Goal: Task Accomplishment & Management: Manage account settings

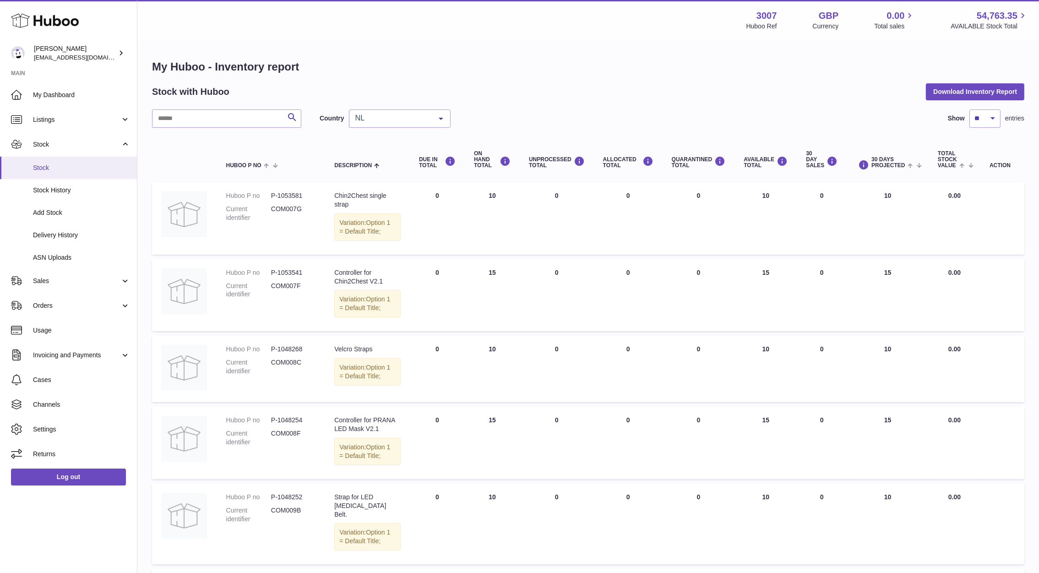
click at [39, 173] on link "Stock" at bounding box center [68, 168] width 137 height 22
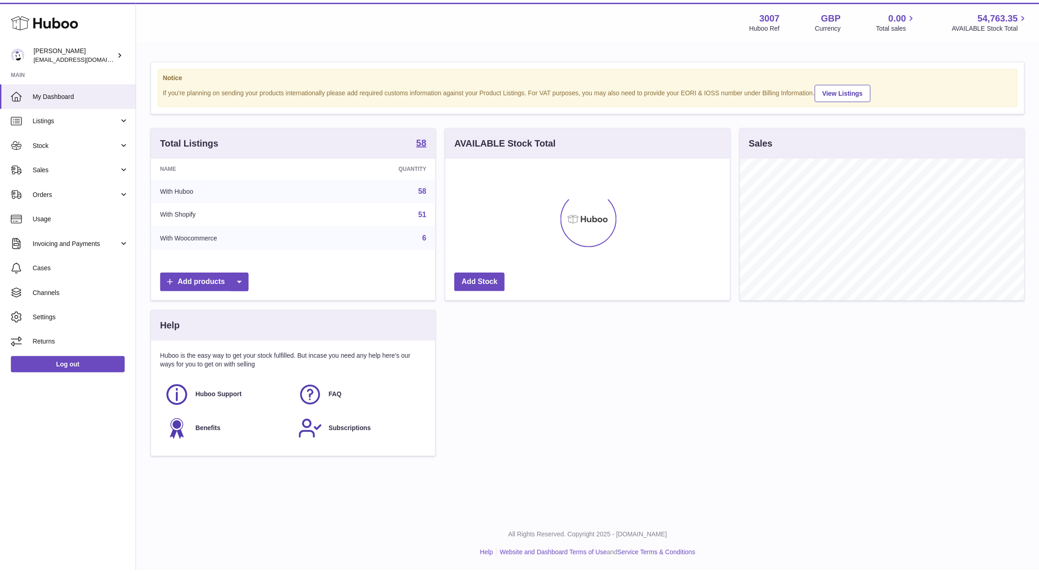
scroll to position [143, 287]
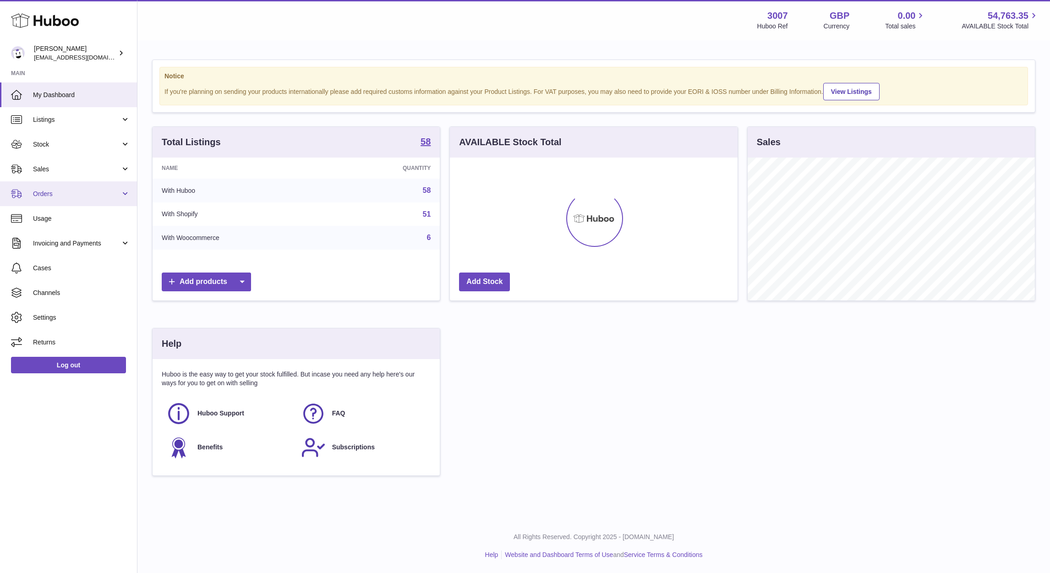
click at [70, 185] on link "Orders" at bounding box center [68, 193] width 137 height 25
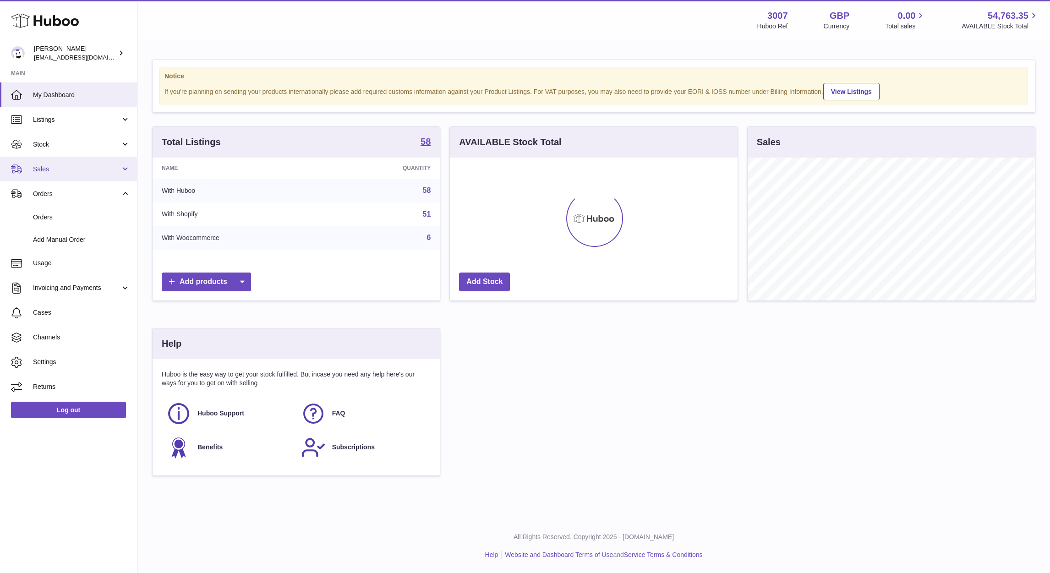
click at [56, 167] on span "Sales" at bounding box center [76, 169] width 87 height 9
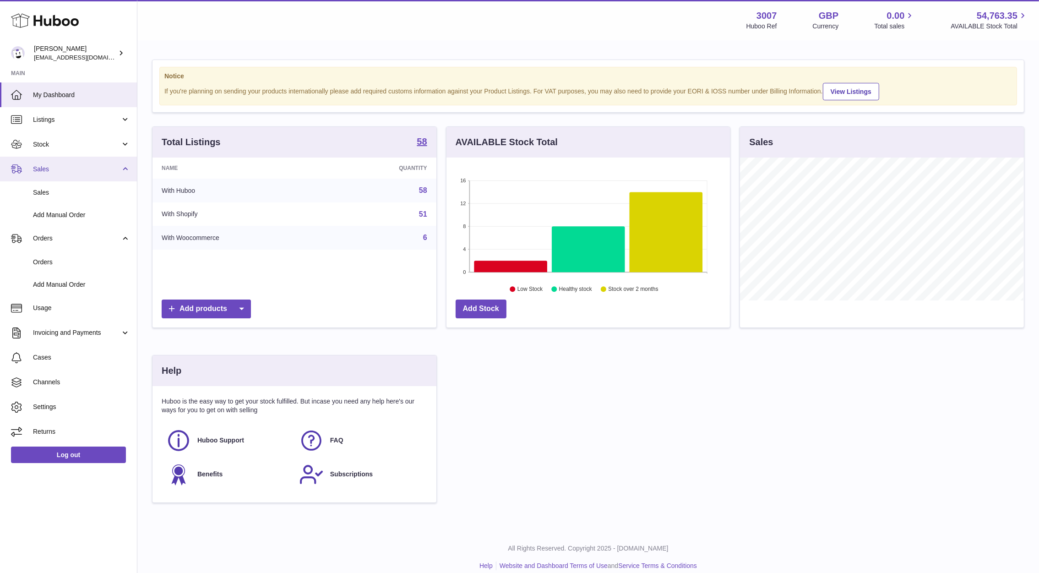
scroll to position [457848, 457708]
click at [58, 193] on span "Sales" at bounding box center [81, 192] width 97 height 9
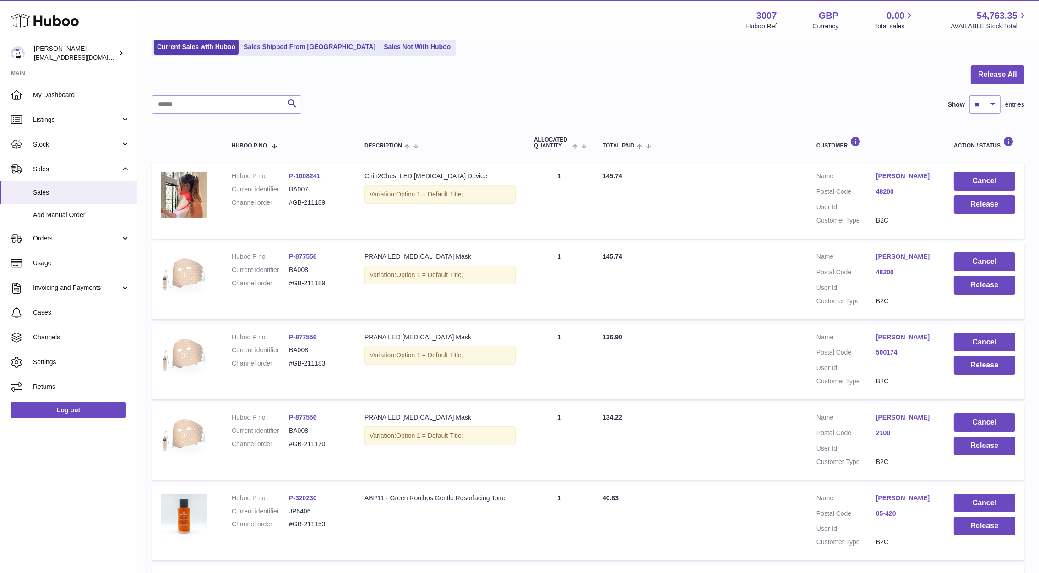
scroll to position [69, 0]
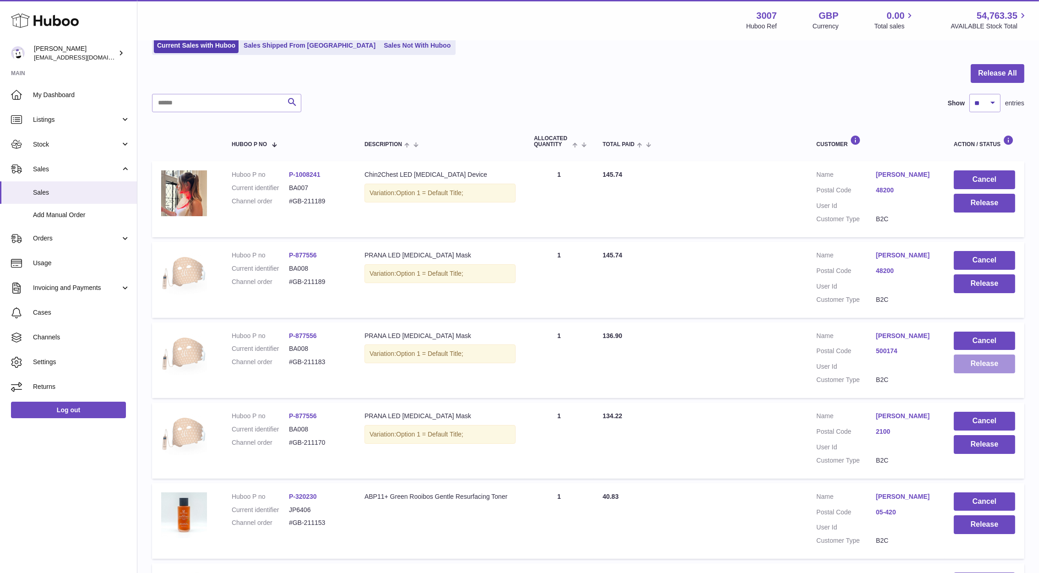
click at [973, 368] on button "Release" at bounding box center [984, 363] width 61 height 19
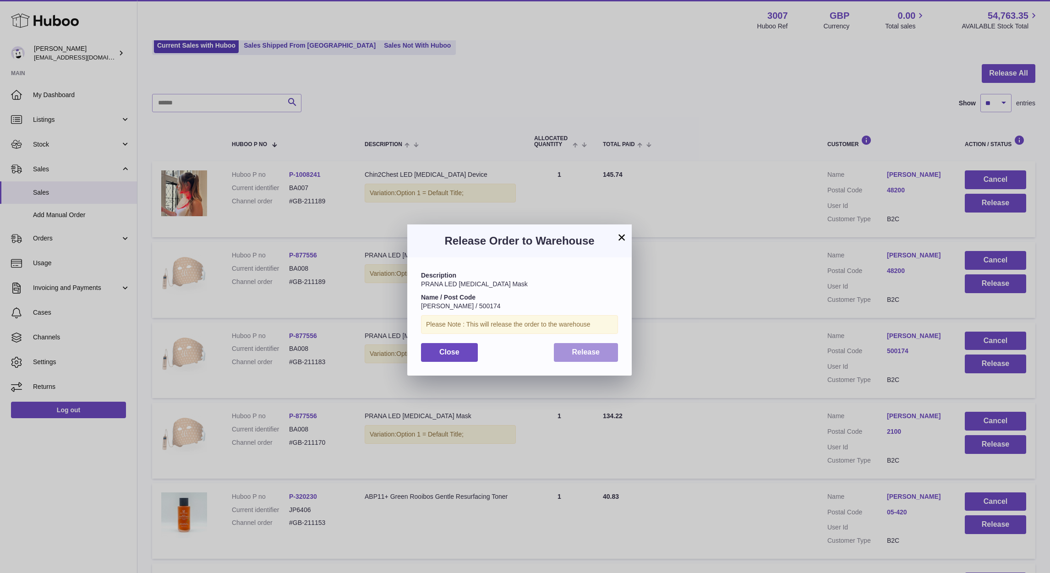
click at [582, 354] on span "Release" at bounding box center [586, 352] width 28 height 8
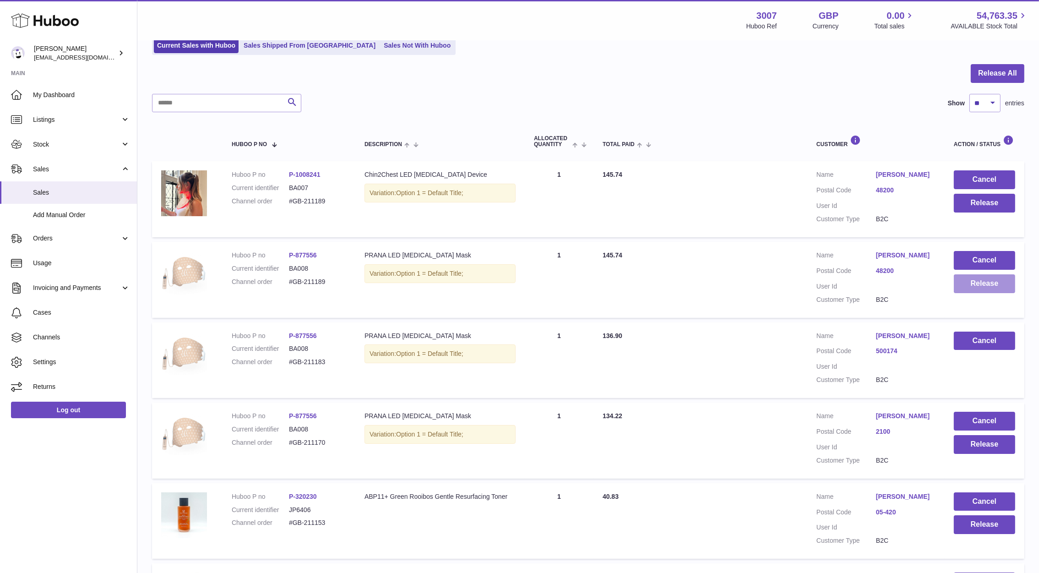
click at [980, 283] on button "Release" at bounding box center [984, 283] width 61 height 19
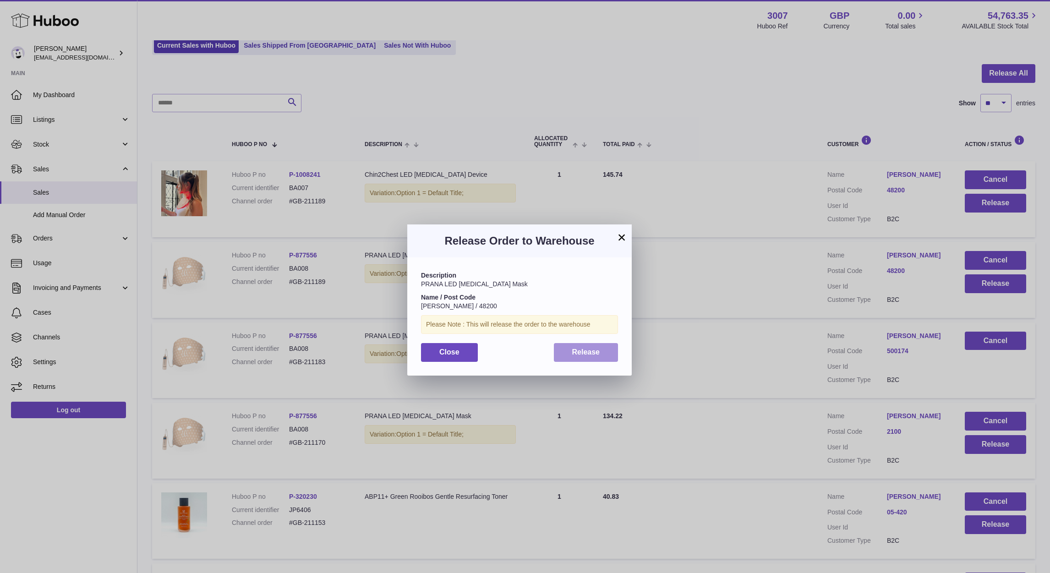
click at [584, 355] on span "Release" at bounding box center [586, 352] width 28 height 8
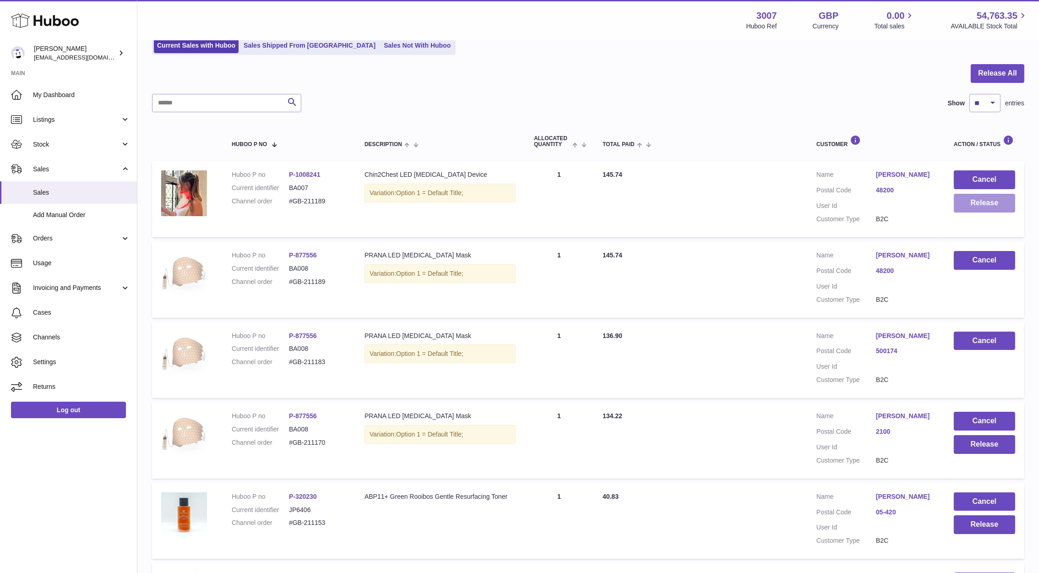
click at [981, 201] on button "Release" at bounding box center [984, 203] width 61 height 19
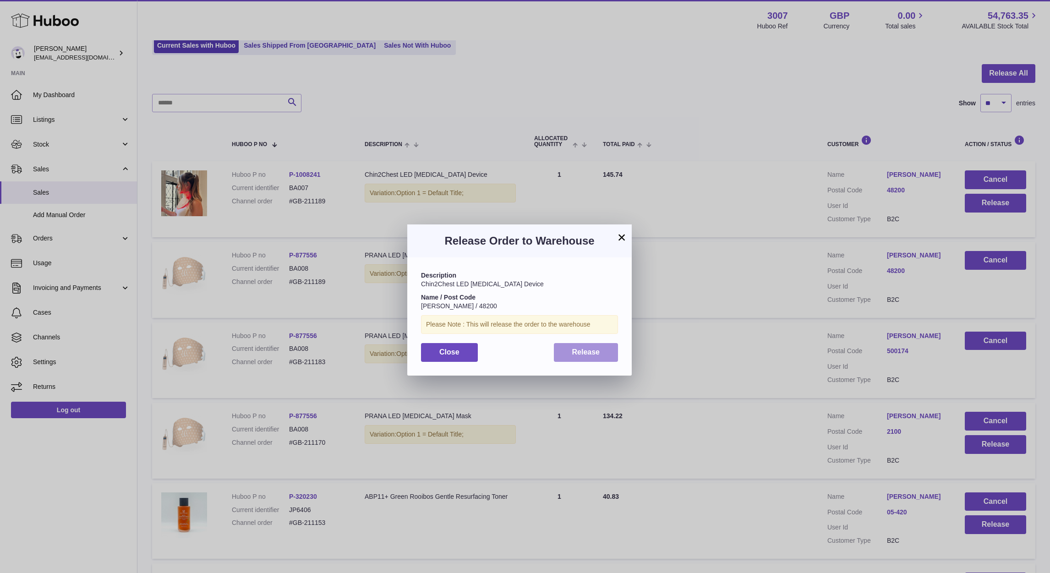
click at [611, 352] on button "Release" at bounding box center [586, 352] width 65 height 19
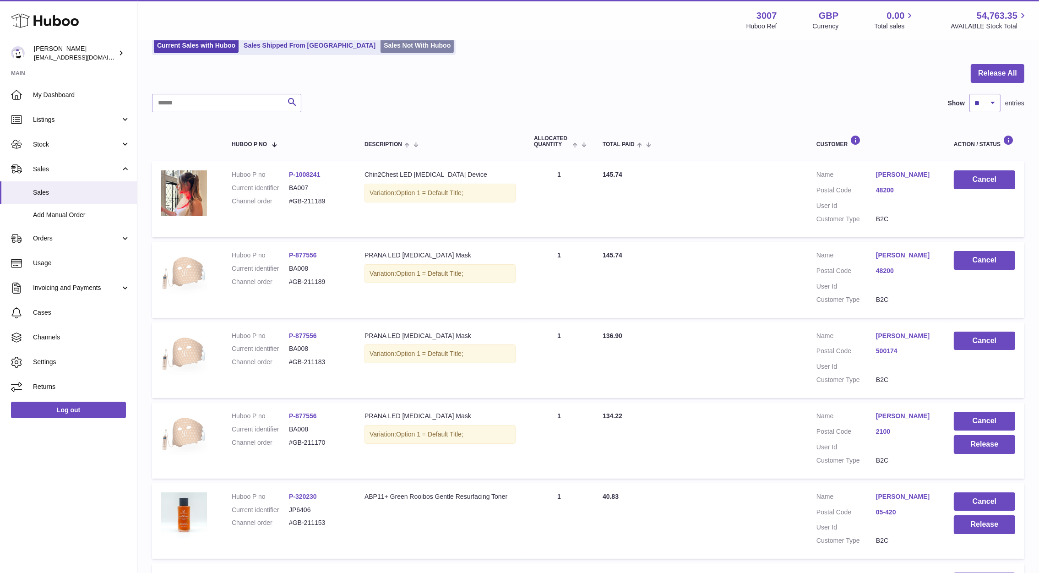
click at [381, 46] on link "Sales Not With Huboo" at bounding box center [417, 45] width 73 height 15
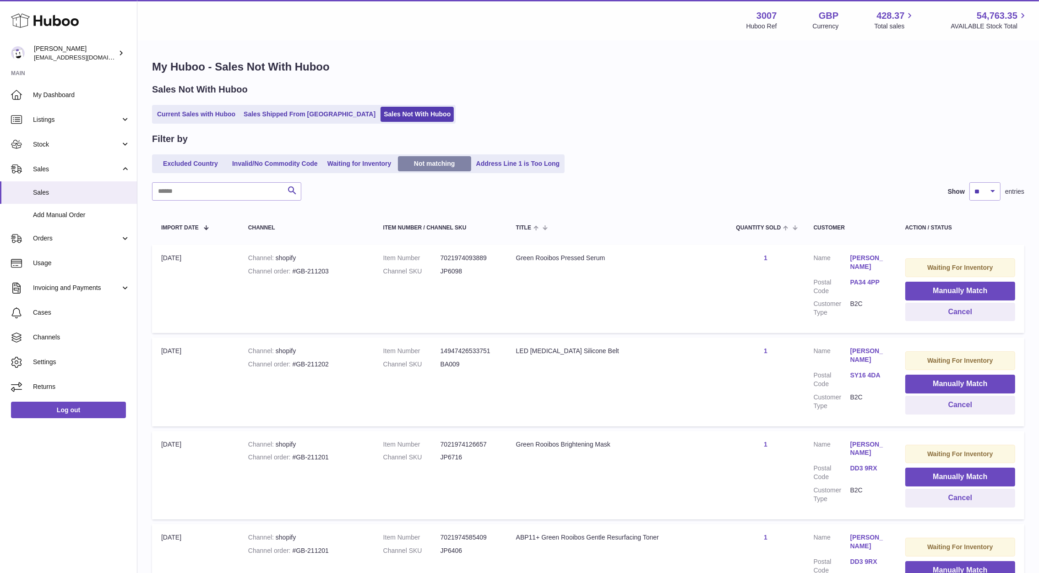
click at [447, 163] on link "Not matching" at bounding box center [434, 163] width 73 height 15
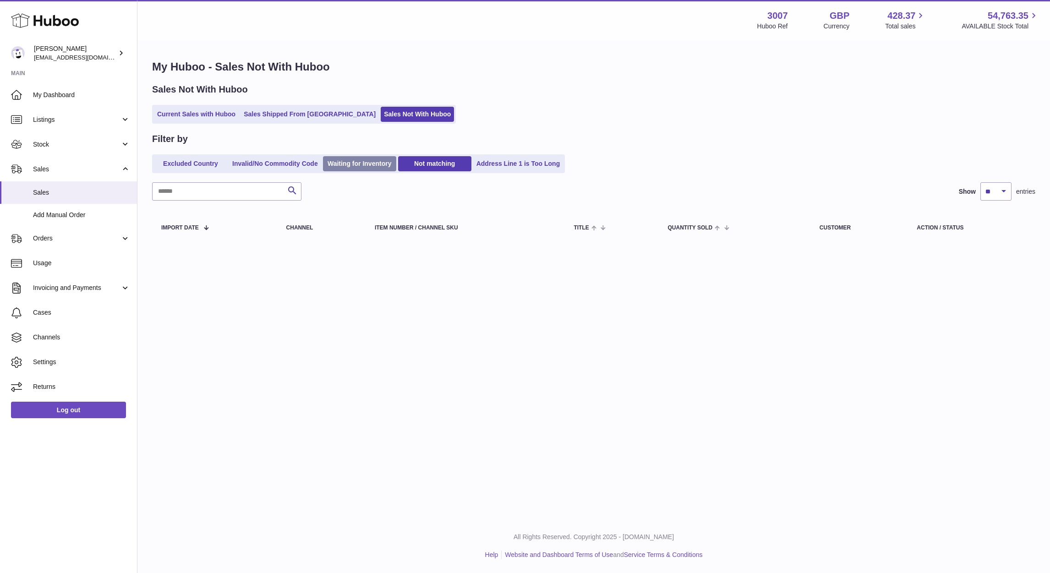
click at [378, 164] on link "Waiting for Inventory" at bounding box center [359, 163] width 73 height 15
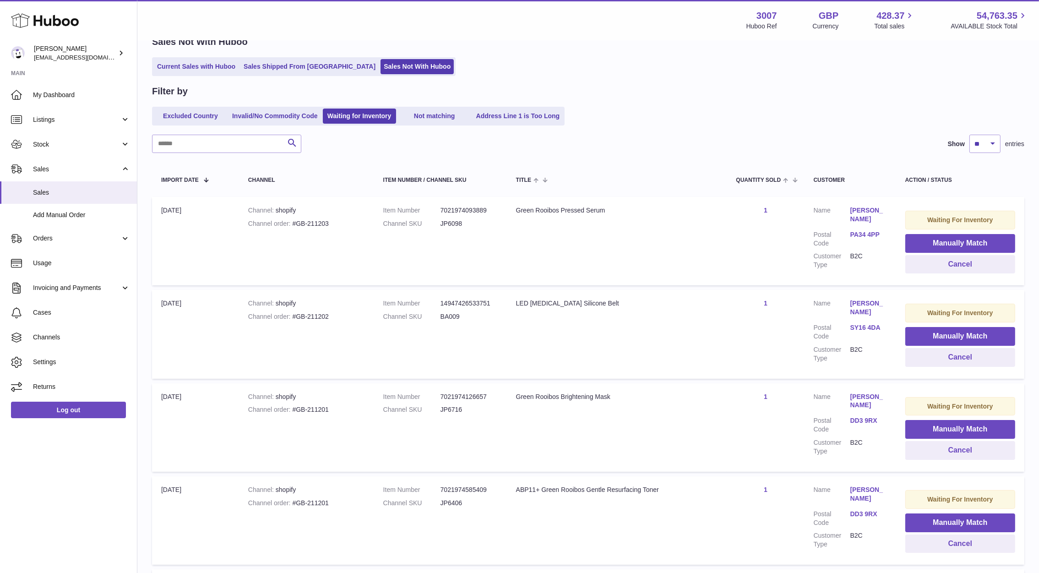
scroll to position [73, 0]
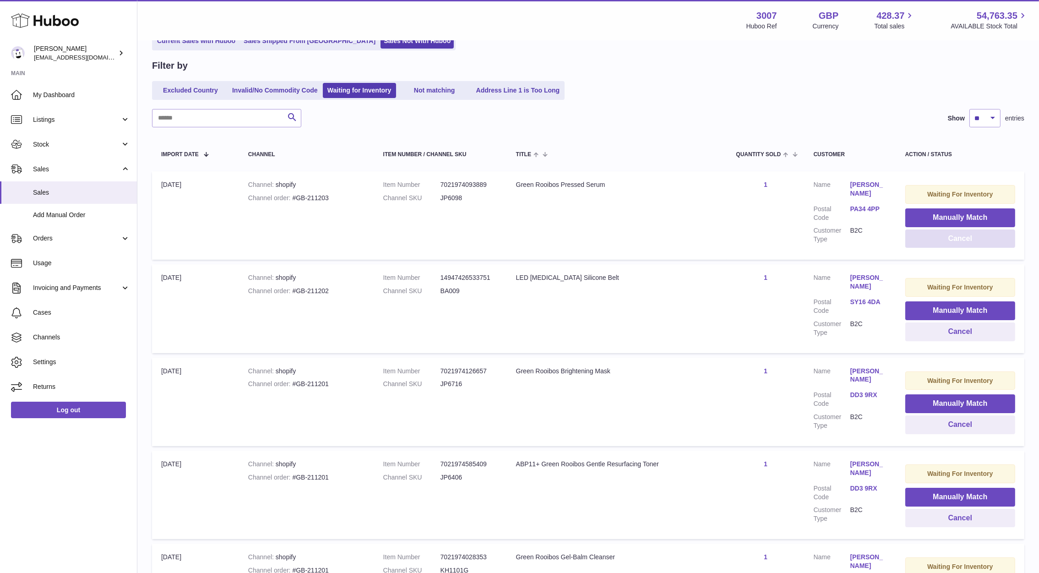
click at [964, 241] on button "Cancel" at bounding box center [960, 238] width 110 height 19
click at [964, 241] on button "Cancel" at bounding box center [961, 238] width 109 height 19
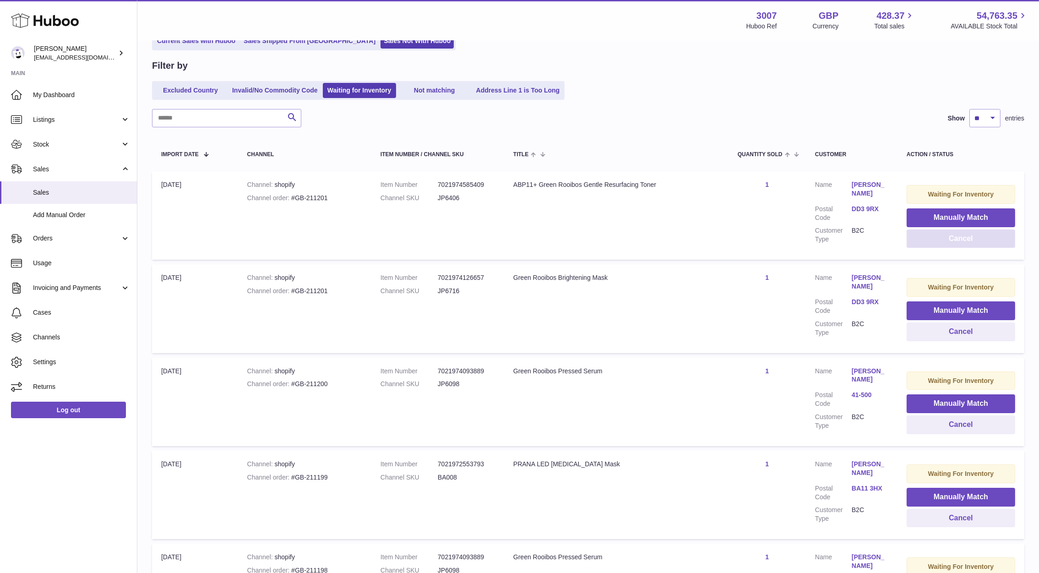
click at [964, 241] on button "Cancel" at bounding box center [961, 238] width 109 height 19
click at [951, 324] on button "Cancel" at bounding box center [961, 331] width 109 height 19
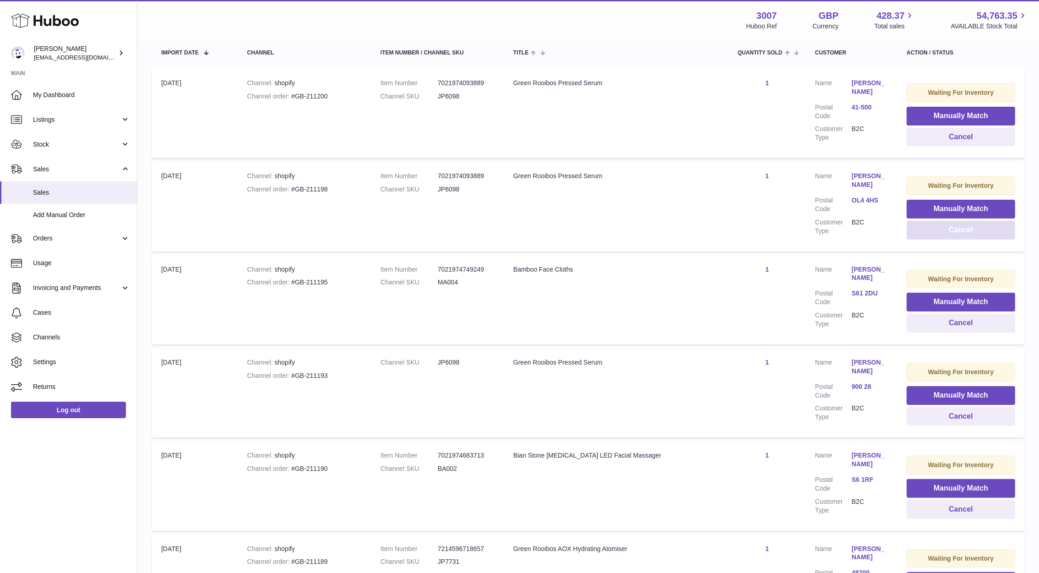
scroll to position [183, 0]
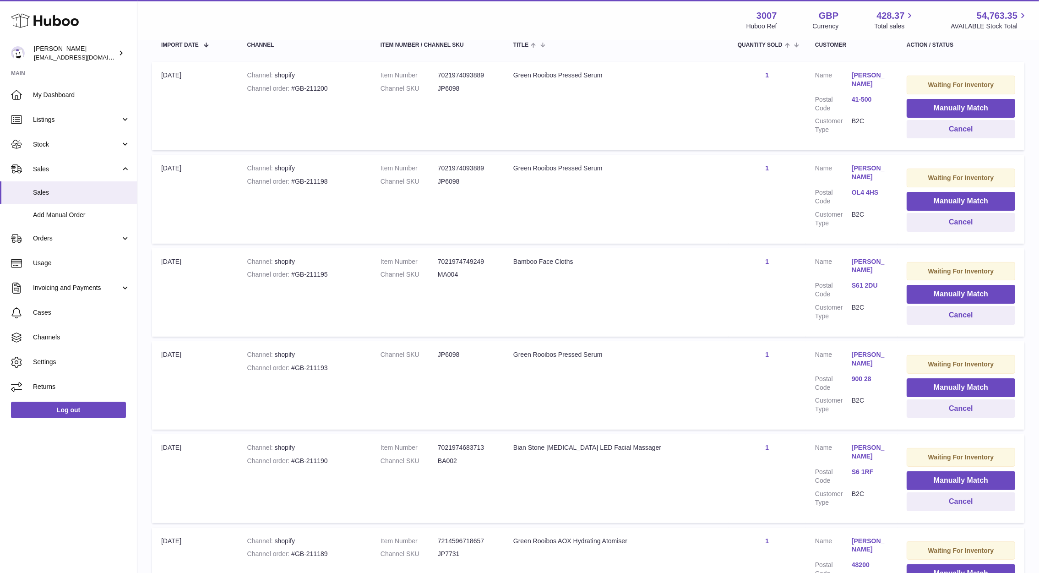
click at [865, 189] on link "OL4 4HS" at bounding box center [870, 192] width 37 height 9
click at [807, 203] on div at bounding box center [519, 286] width 1039 height 573
click at [949, 223] on button "Cancel" at bounding box center [961, 222] width 109 height 19
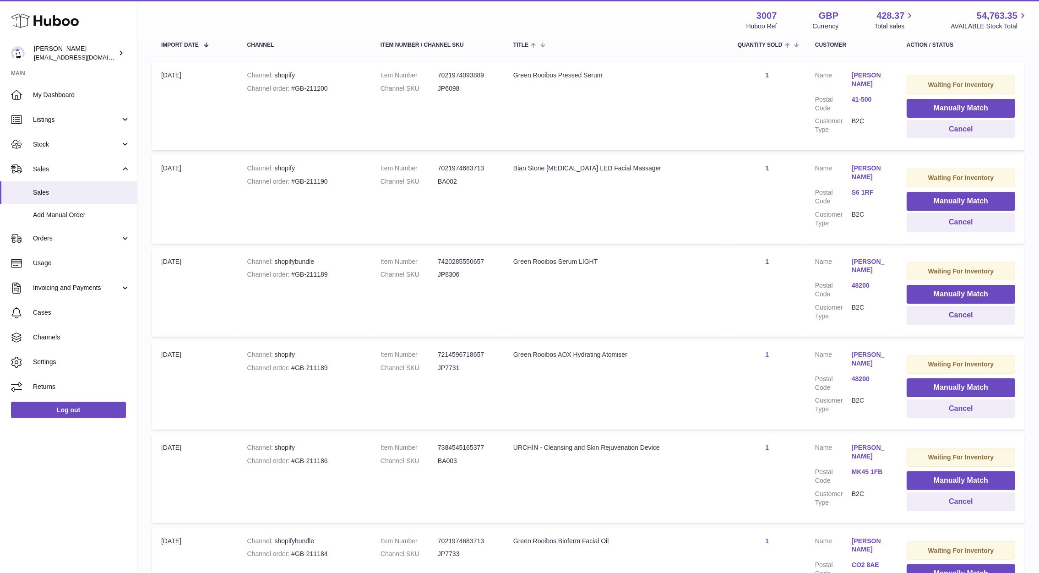
click at [867, 188] on link "S6 1RF" at bounding box center [870, 192] width 37 height 9
click at [793, 213] on div "**********" at bounding box center [519, 286] width 1039 height 573
click at [929, 221] on button "Cancel" at bounding box center [961, 222] width 109 height 19
click at [924, 409] on button "Cancel" at bounding box center [961, 408] width 109 height 19
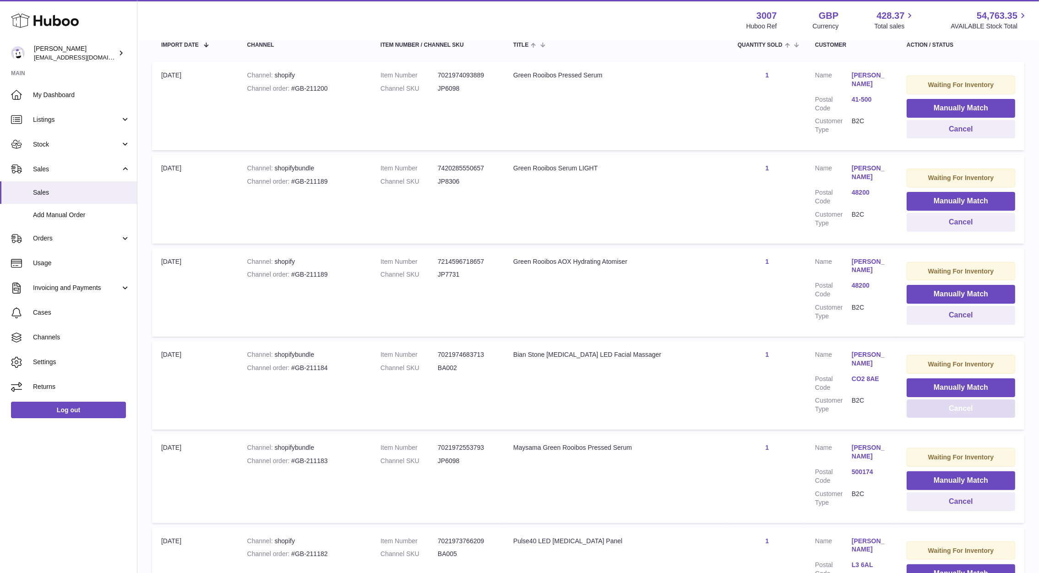
click at [922, 413] on button "Cancel" at bounding box center [961, 408] width 109 height 19
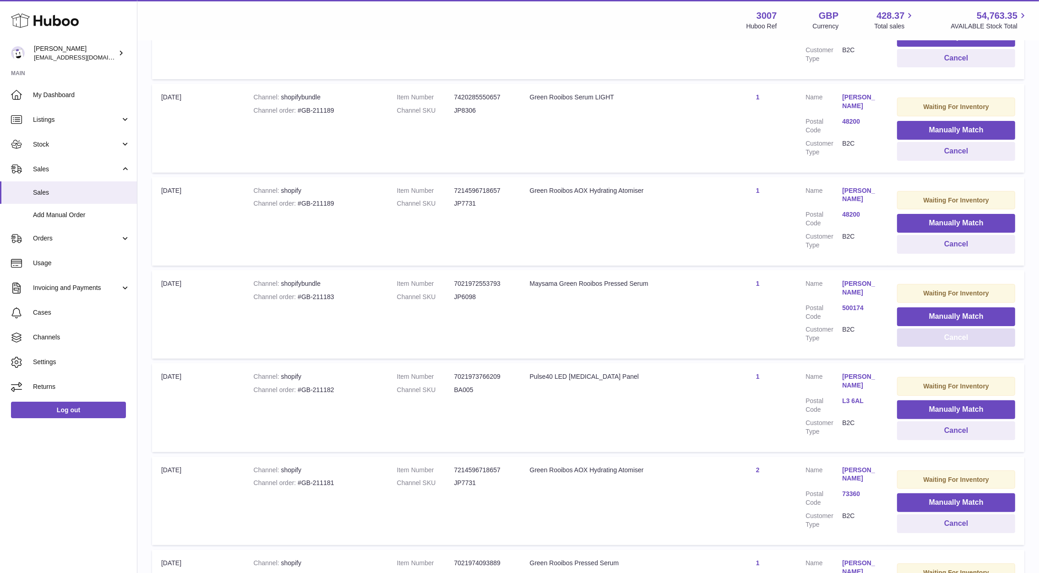
scroll to position [257, 0]
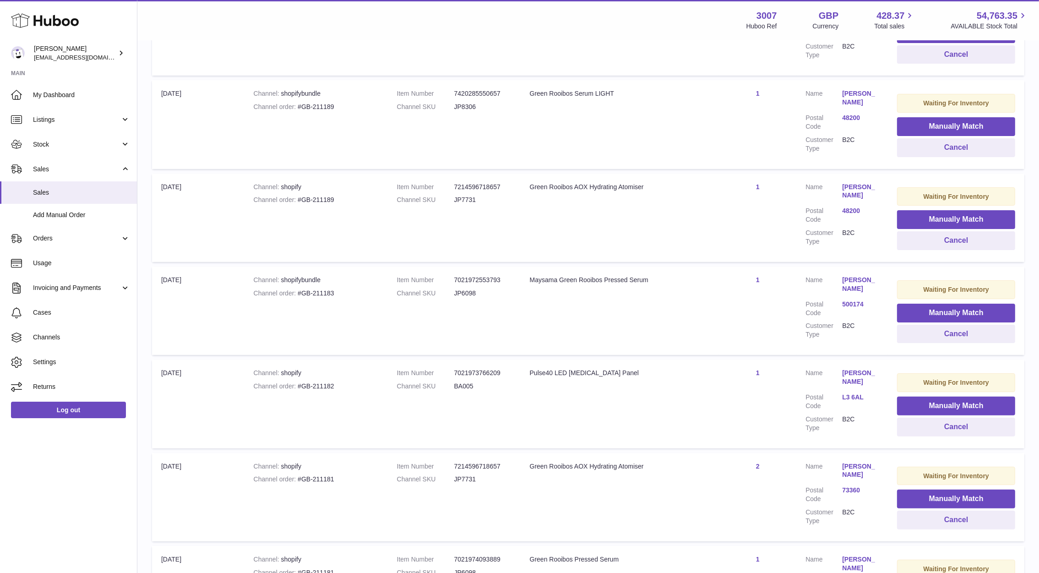
click at [847, 393] on link "L3 6AL" at bounding box center [860, 397] width 37 height 9
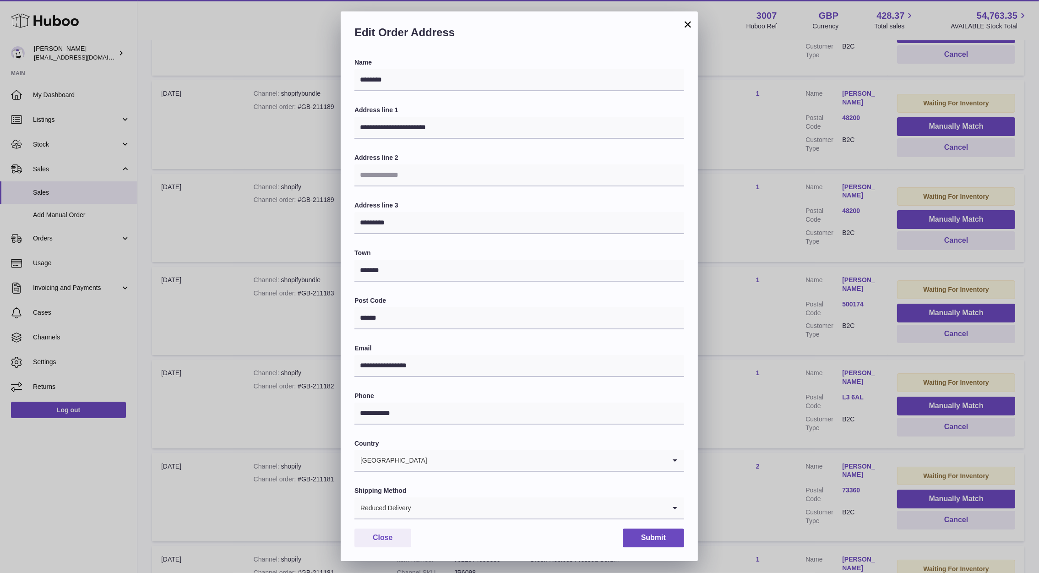
click at [790, 382] on div "**********" at bounding box center [519, 286] width 1039 height 573
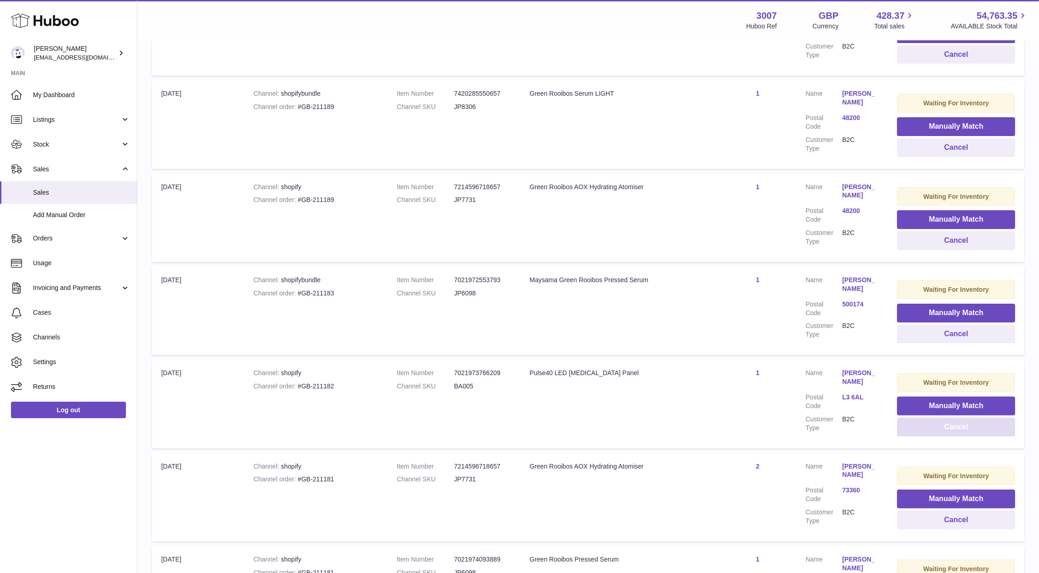
click at [940, 432] on button "Cancel" at bounding box center [956, 427] width 118 height 19
click at [853, 488] on link "BT42 1PR" at bounding box center [860, 490] width 37 height 9
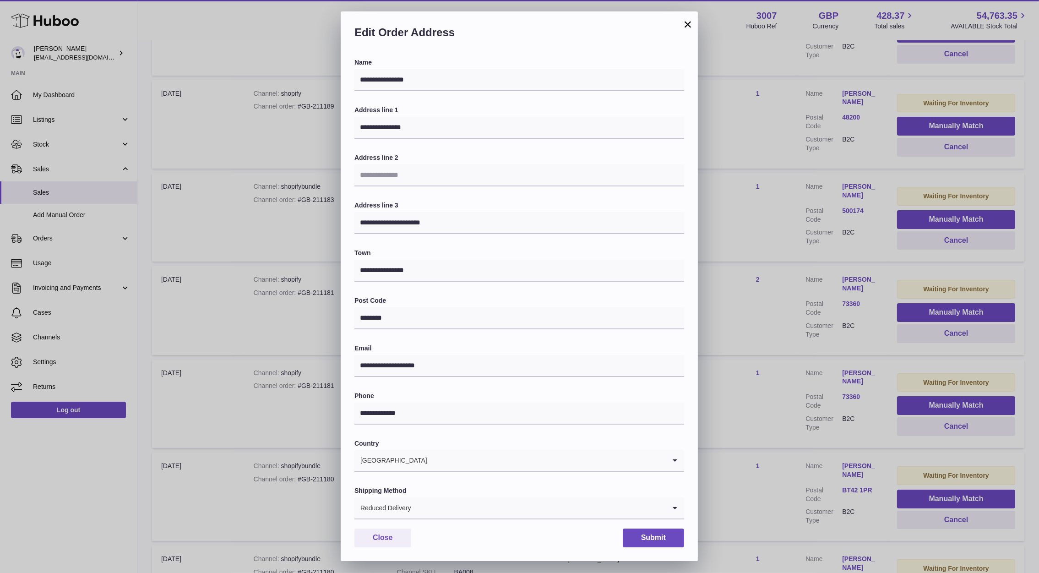
click at [796, 444] on div "**********" at bounding box center [519, 286] width 1039 height 573
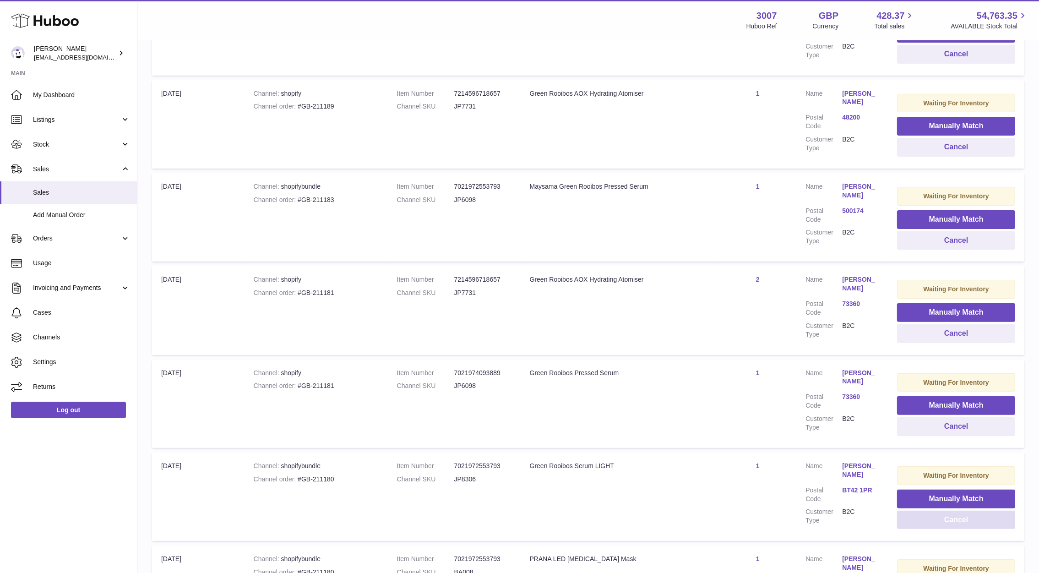
click at [925, 518] on button "Cancel" at bounding box center [956, 520] width 118 height 19
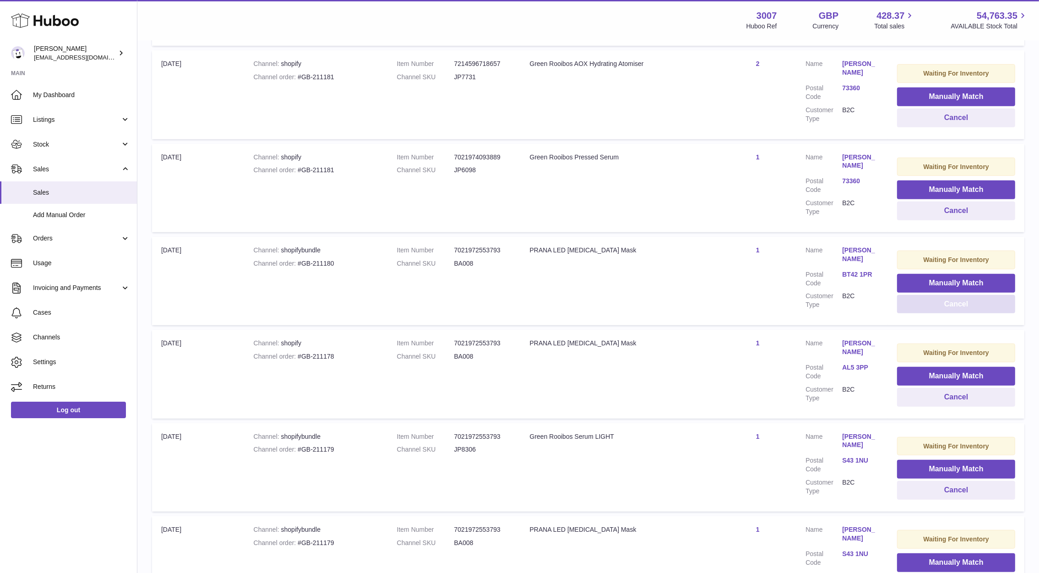
scroll to position [584, 0]
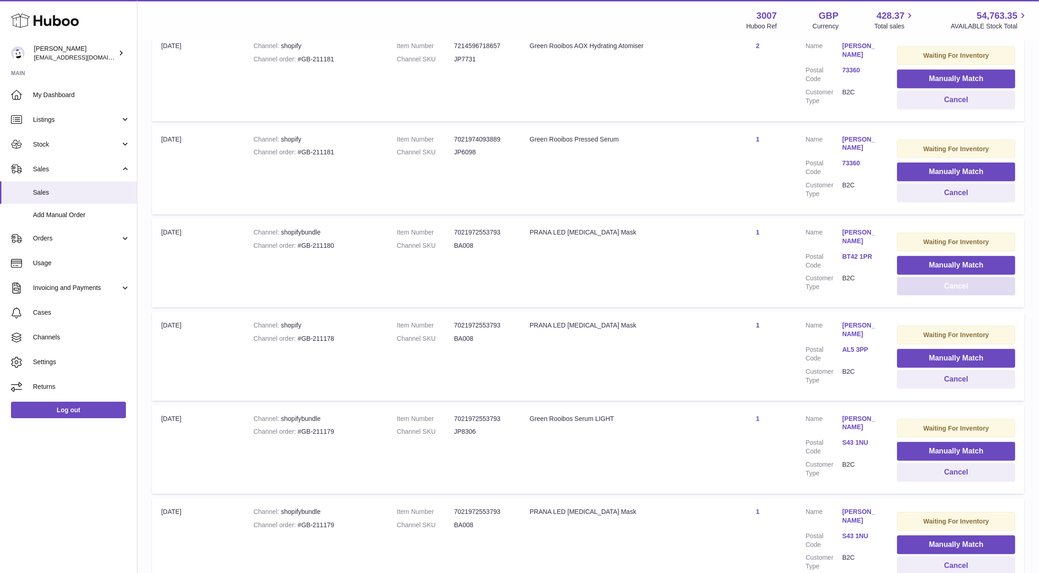
click at [926, 288] on button "Cancel" at bounding box center [956, 286] width 118 height 19
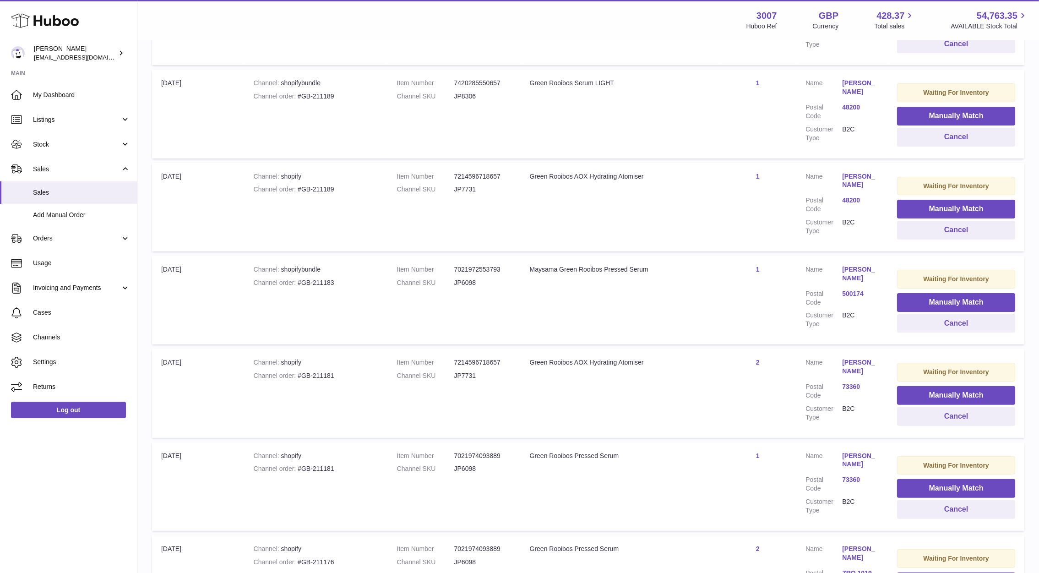
scroll to position [0, 0]
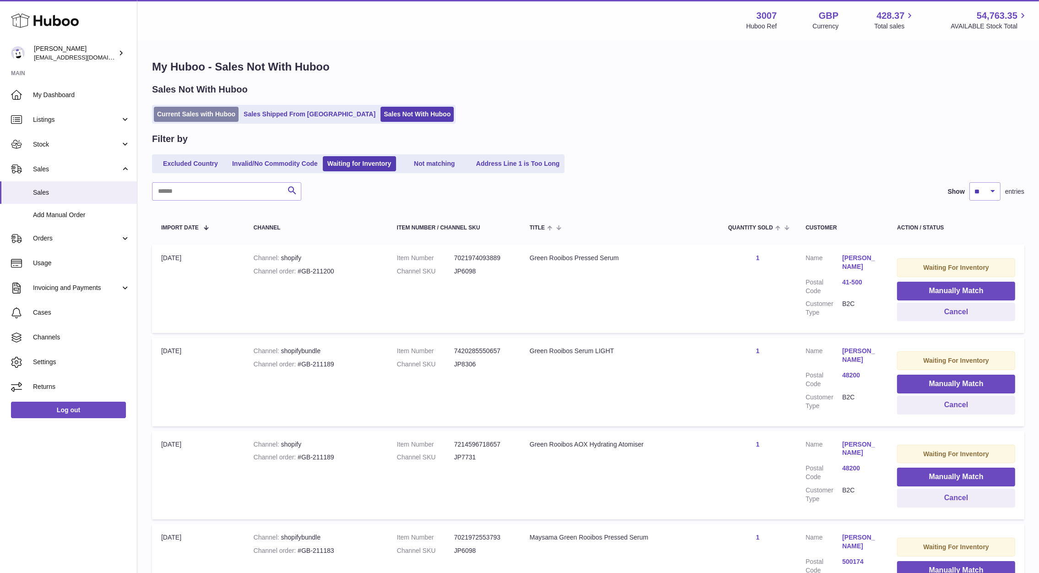
click at [188, 109] on link "Current Sales with Huboo" at bounding box center [196, 114] width 85 height 15
